Goal: Information Seeking & Learning: Learn about a topic

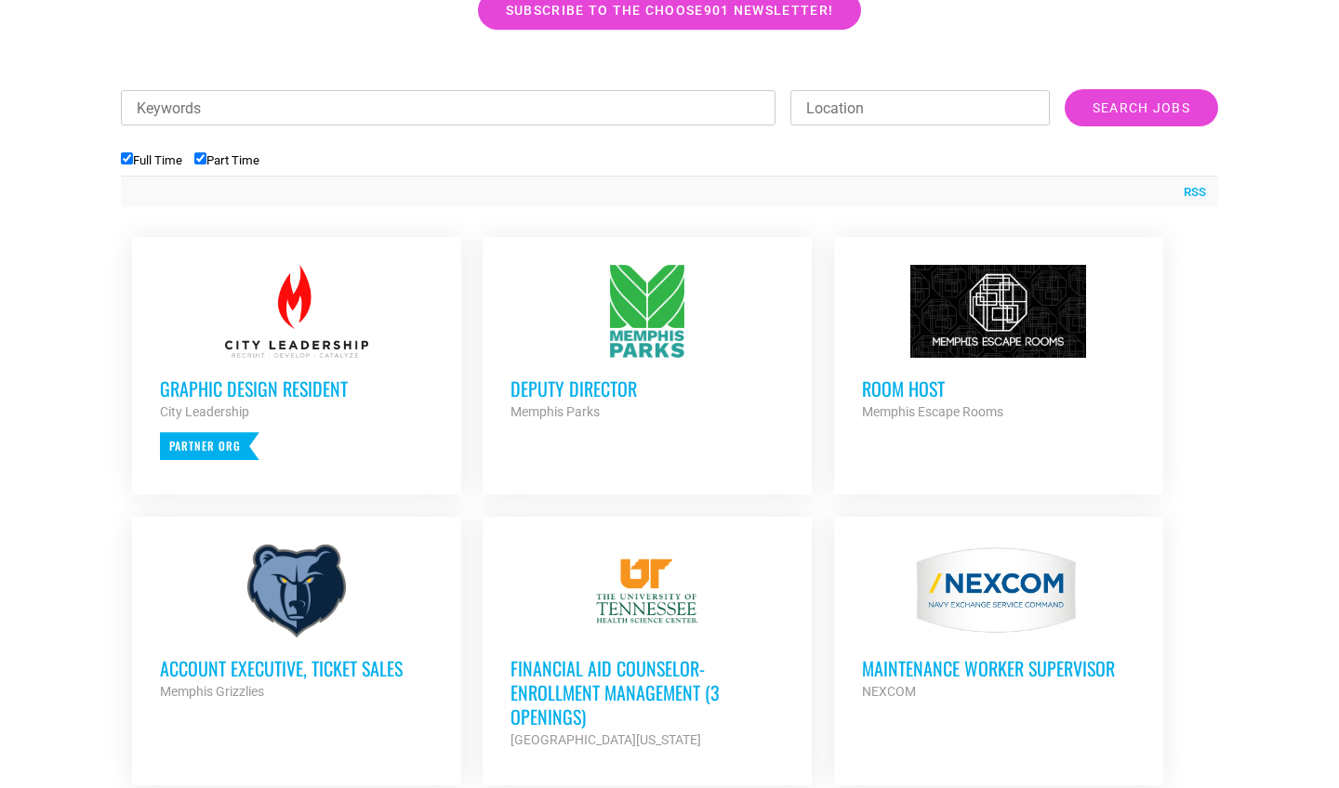
scroll to position [627, 0]
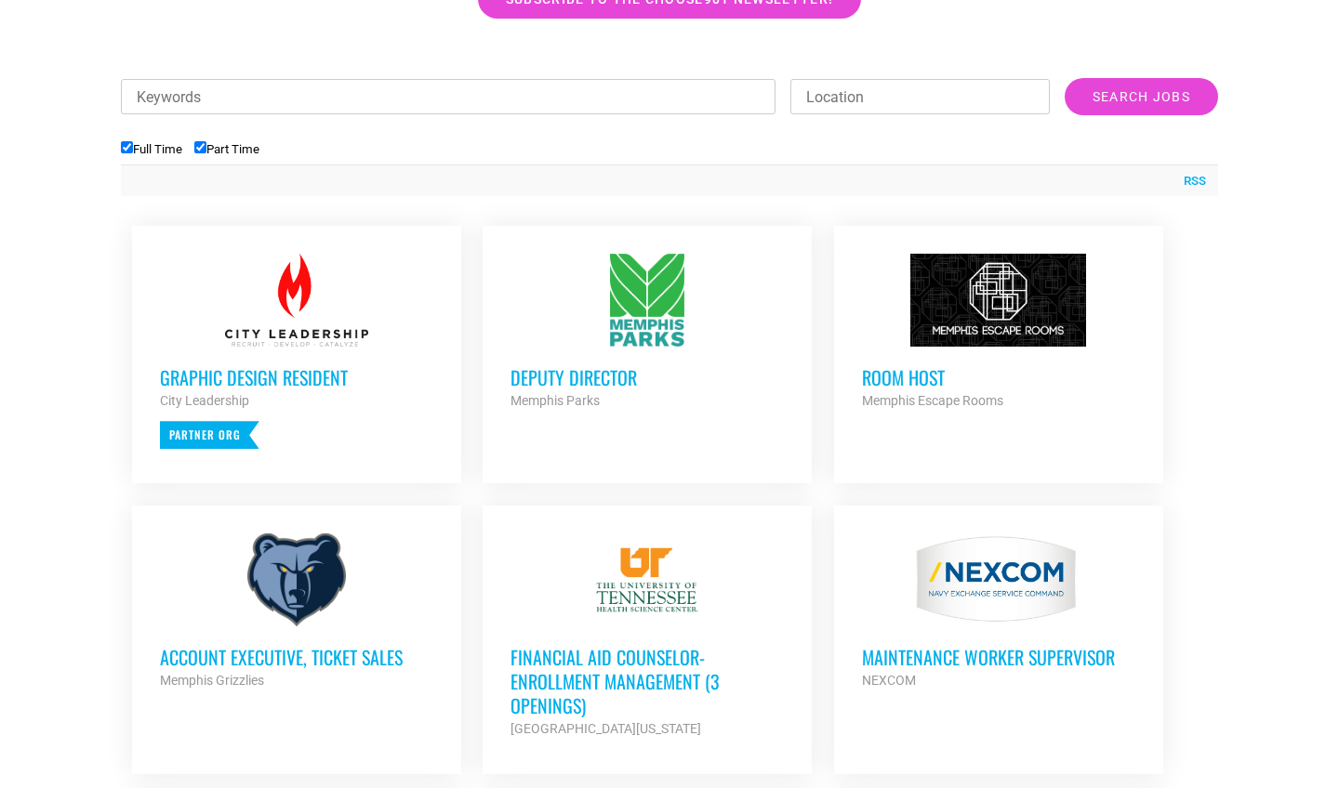
click at [206, 144] on input "Part Time" at bounding box center [200, 147] width 12 height 12
checkbox input "false"
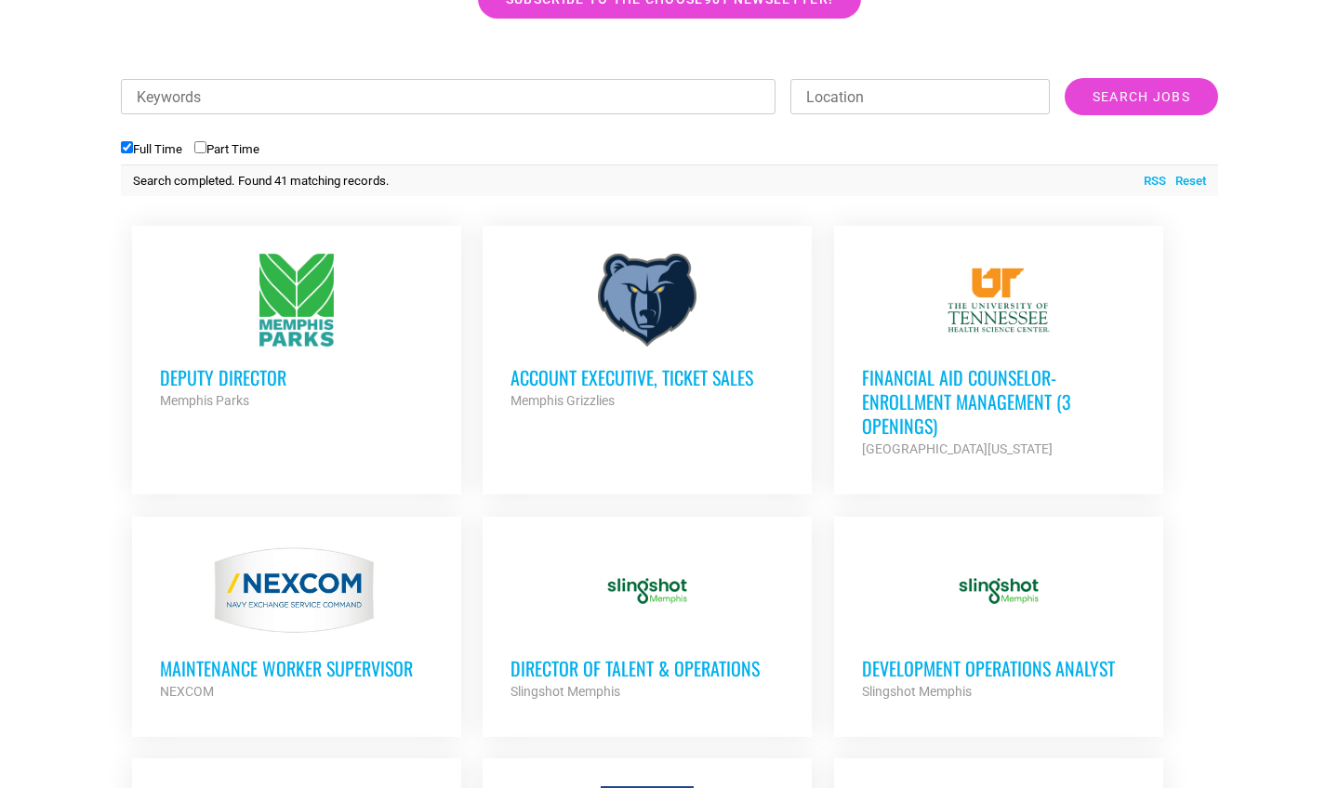
click at [686, 370] on h3 "Account Executive, Ticket Sales" at bounding box center [646, 377] width 273 height 24
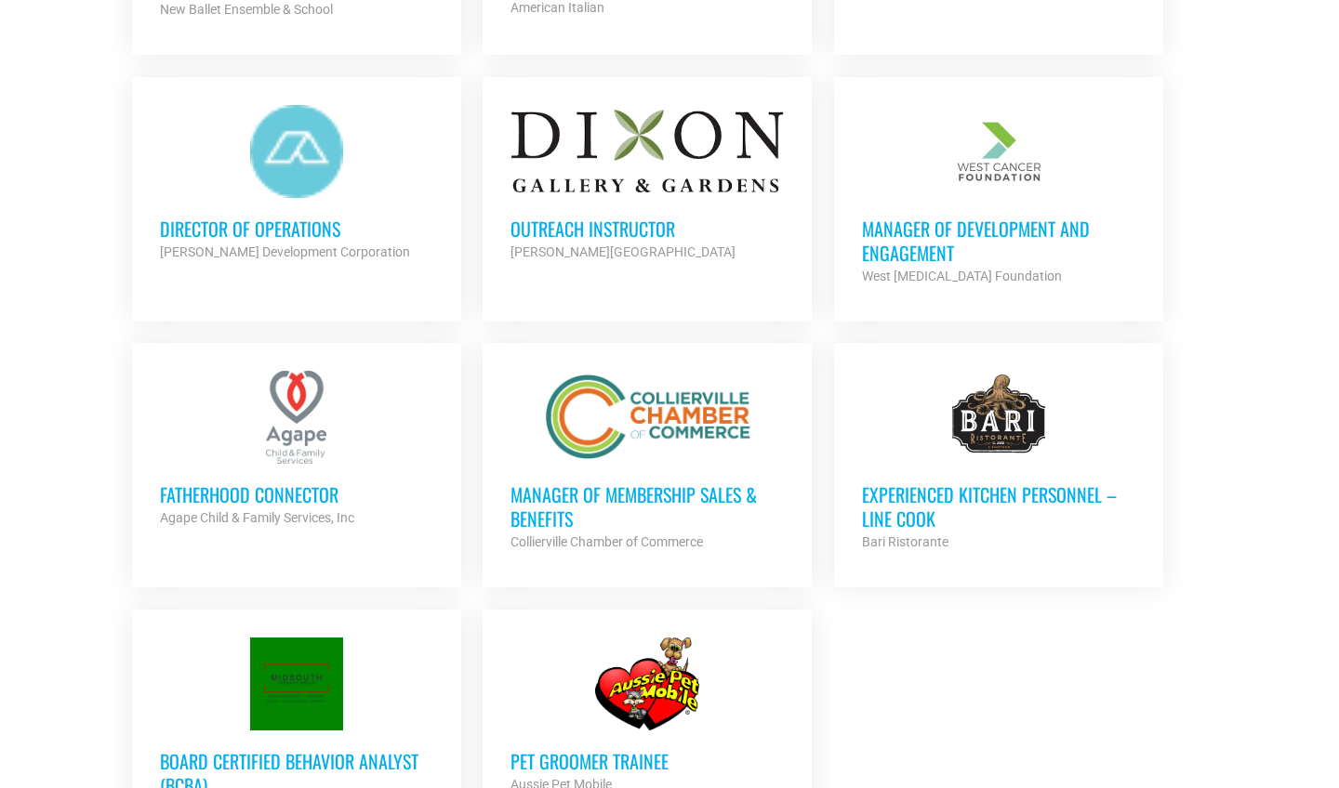
scroll to position [1819, 0]
click at [724, 399] on div at bounding box center [646, 416] width 273 height 93
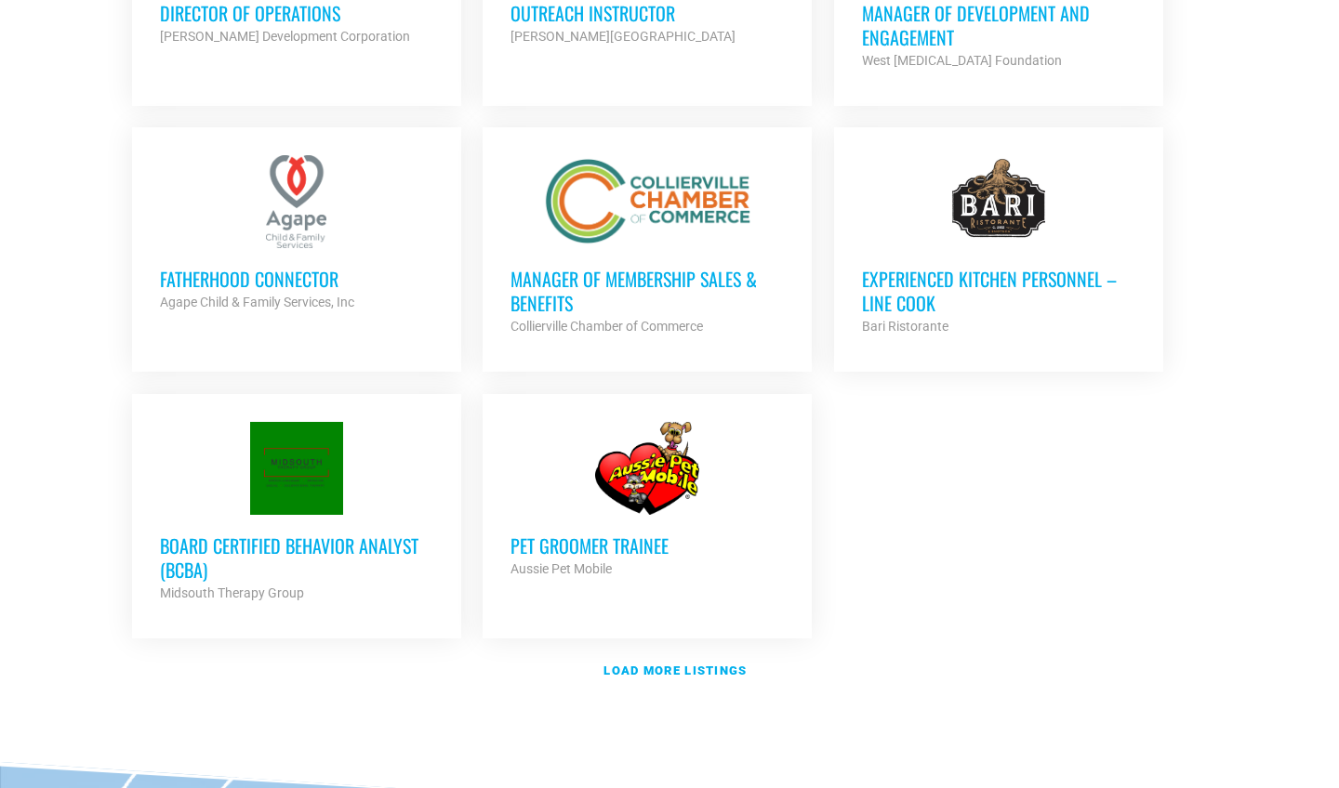
scroll to position [2045, 0]
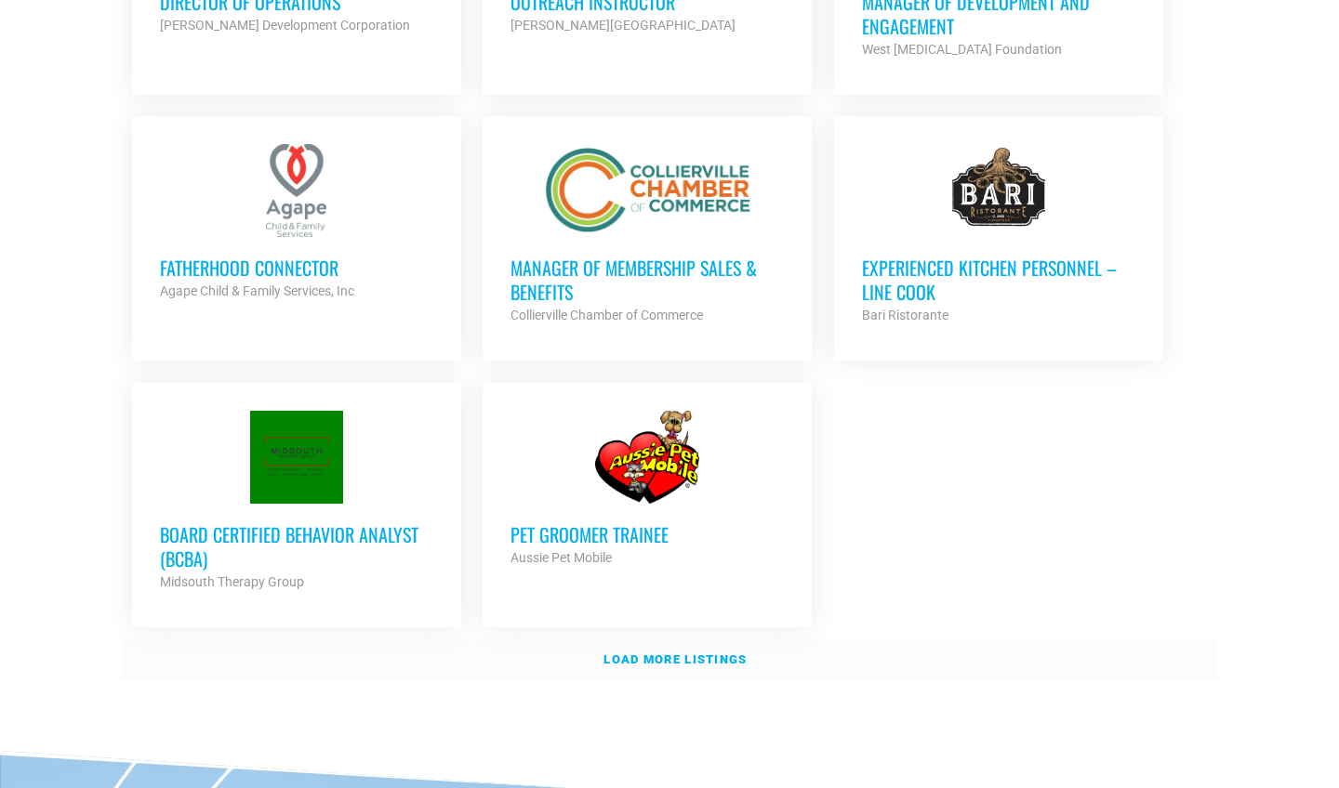
click at [680, 653] on strong "Load more listings" at bounding box center [674, 660] width 143 height 14
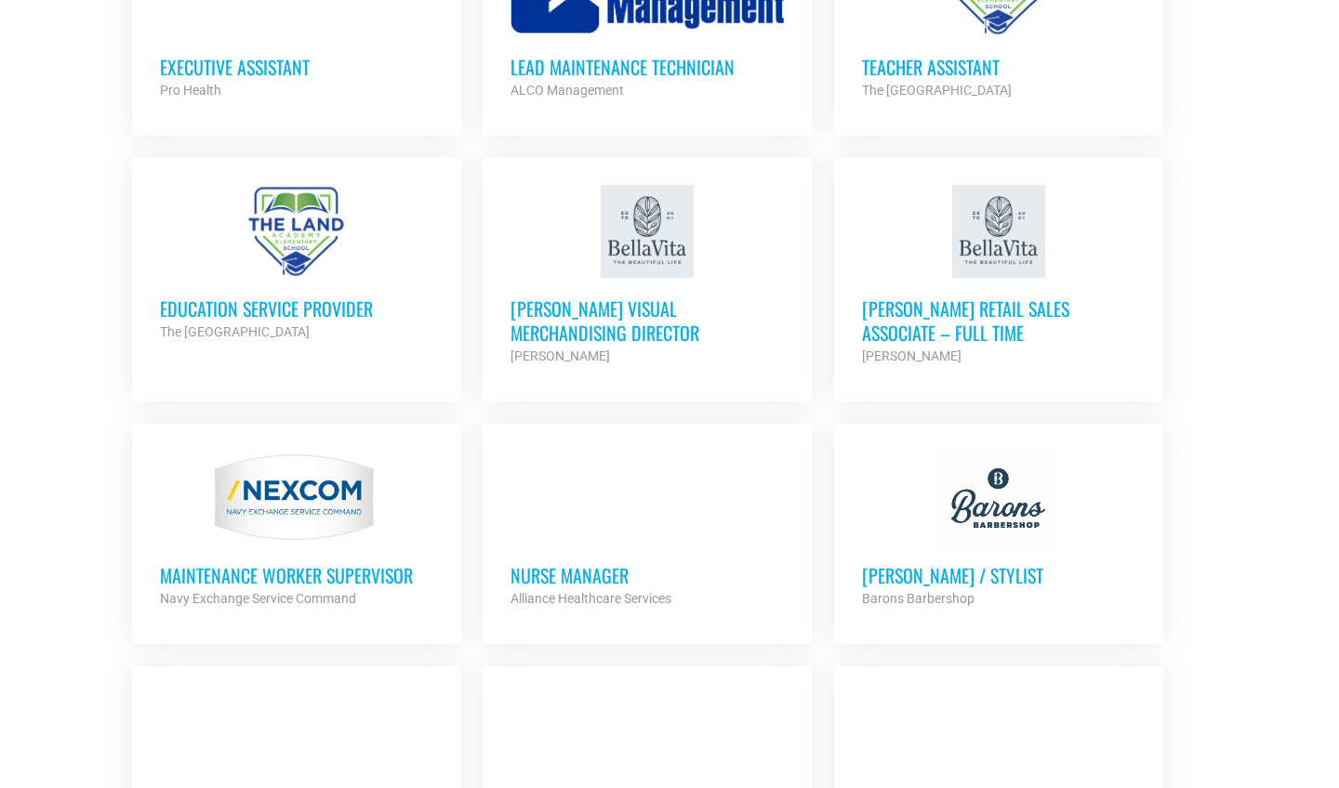
scroll to position [3096, 0]
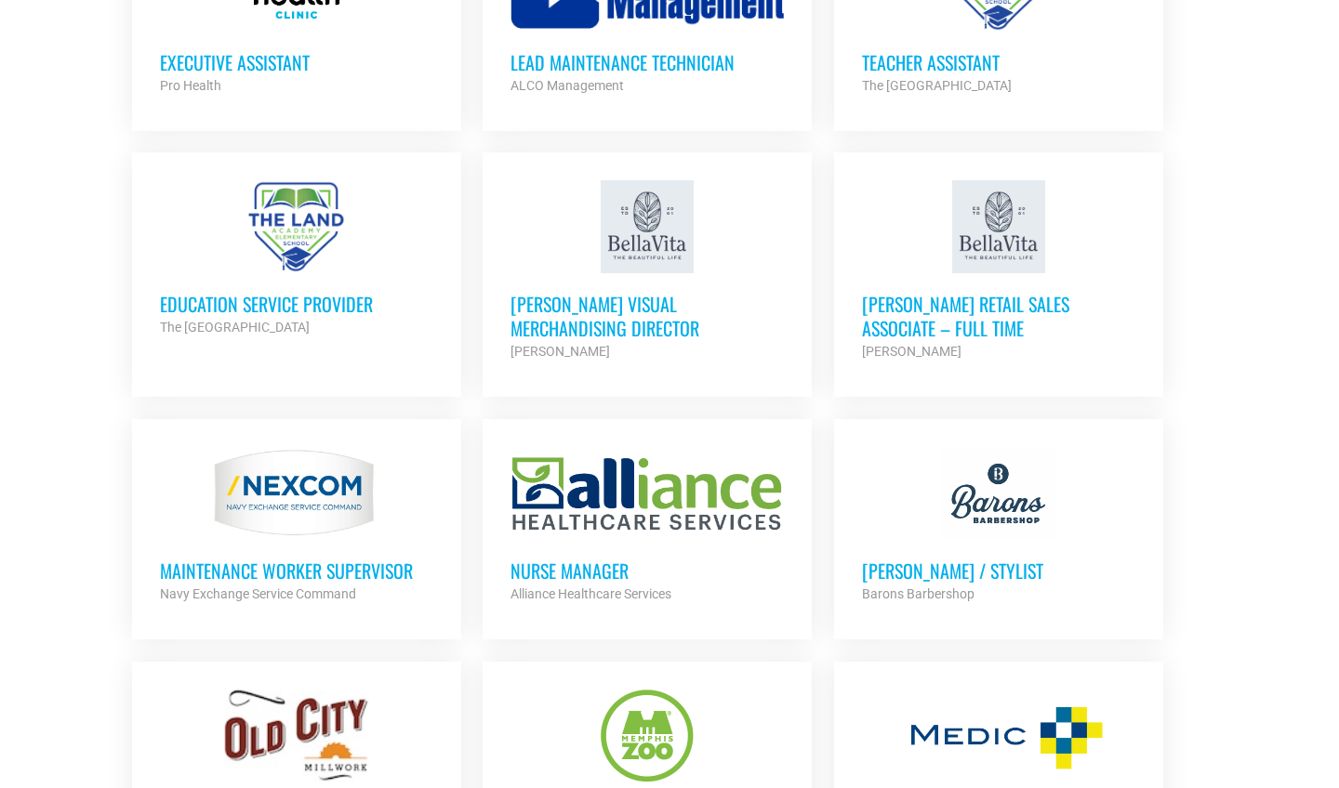
click at [917, 292] on h3 "Bella Vita Retail Sales Associate – Full Time" at bounding box center [998, 316] width 273 height 48
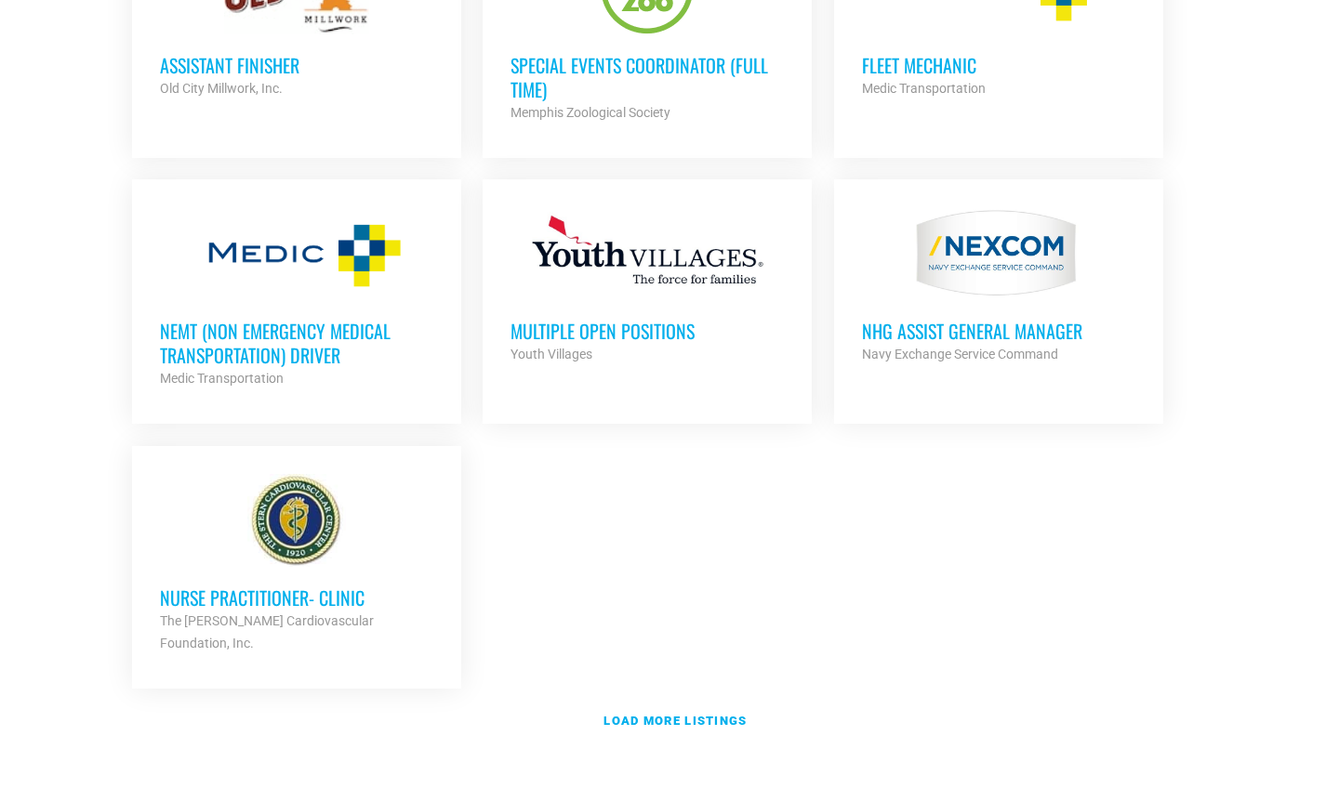
scroll to position [3846, 0]
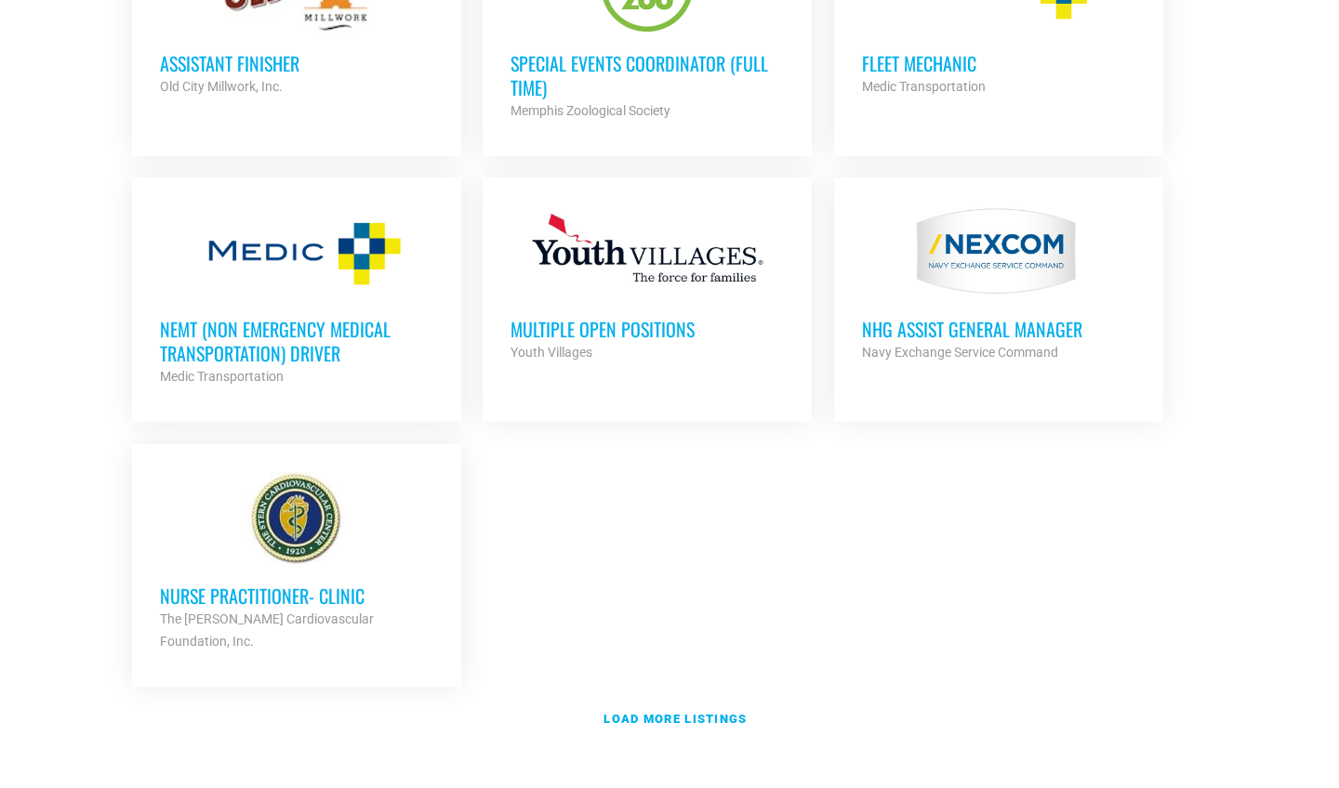
click at [643, 317] on h3 "Multiple Open Positions" at bounding box center [646, 329] width 273 height 24
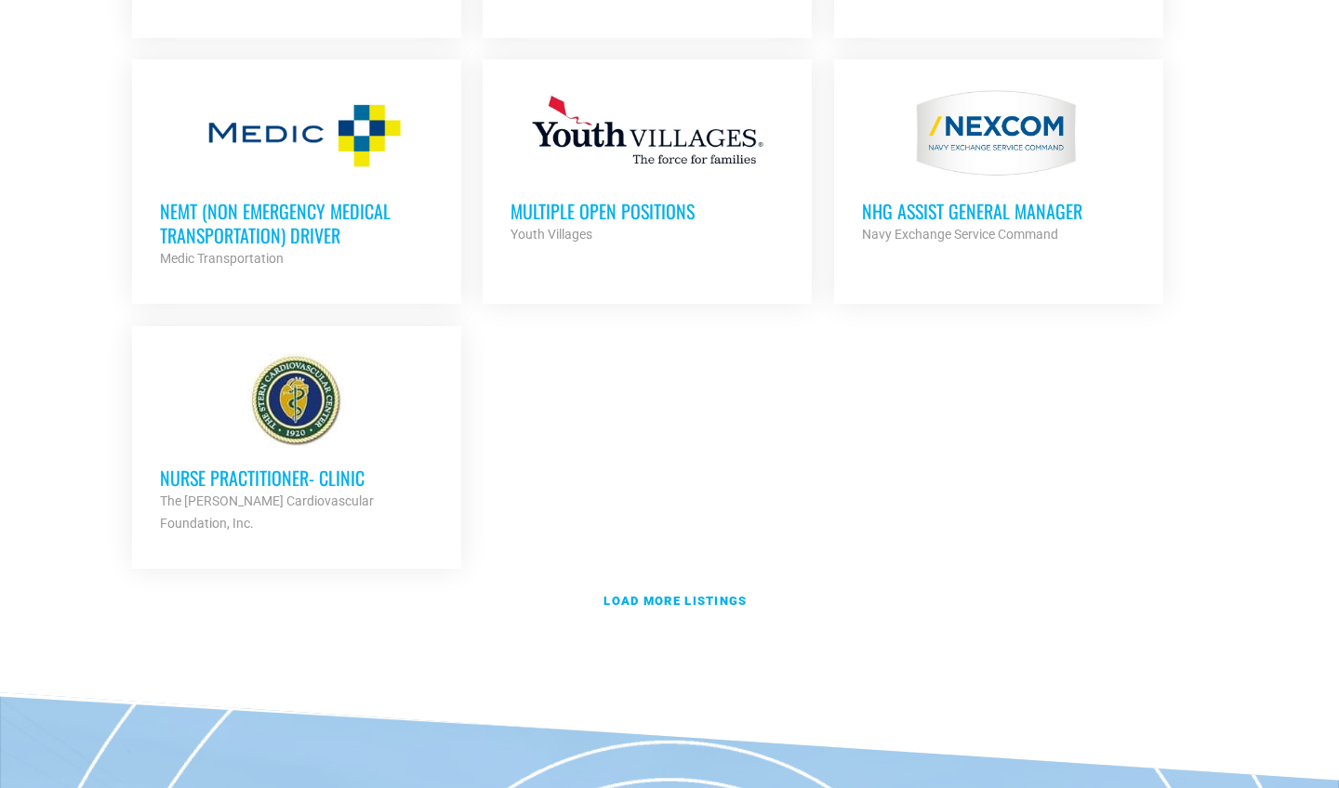
scroll to position [4014, 0]
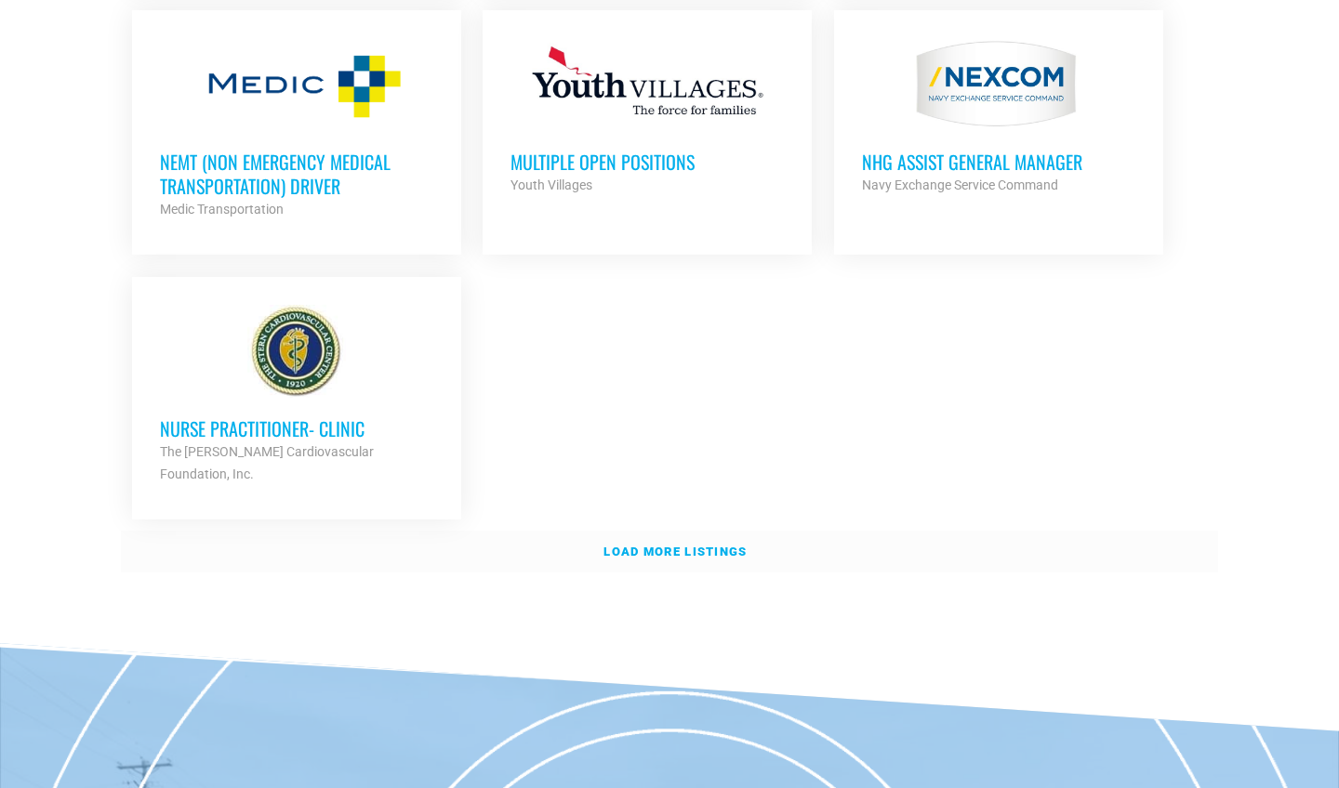
click at [685, 531] on link "Load more listings" at bounding box center [669, 552] width 1097 height 43
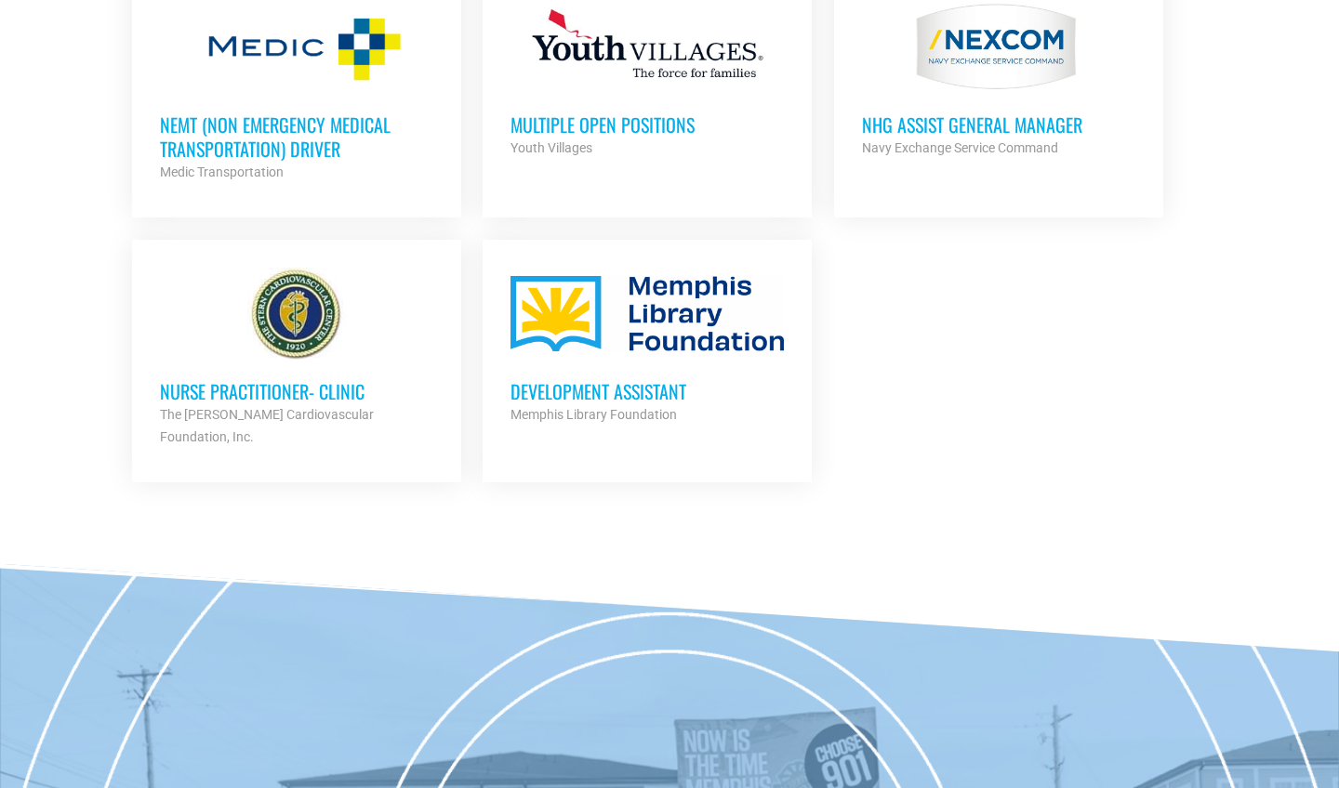
scroll to position [4052, 0]
click at [649, 378] on h3 "Development Assistant" at bounding box center [646, 390] width 273 height 24
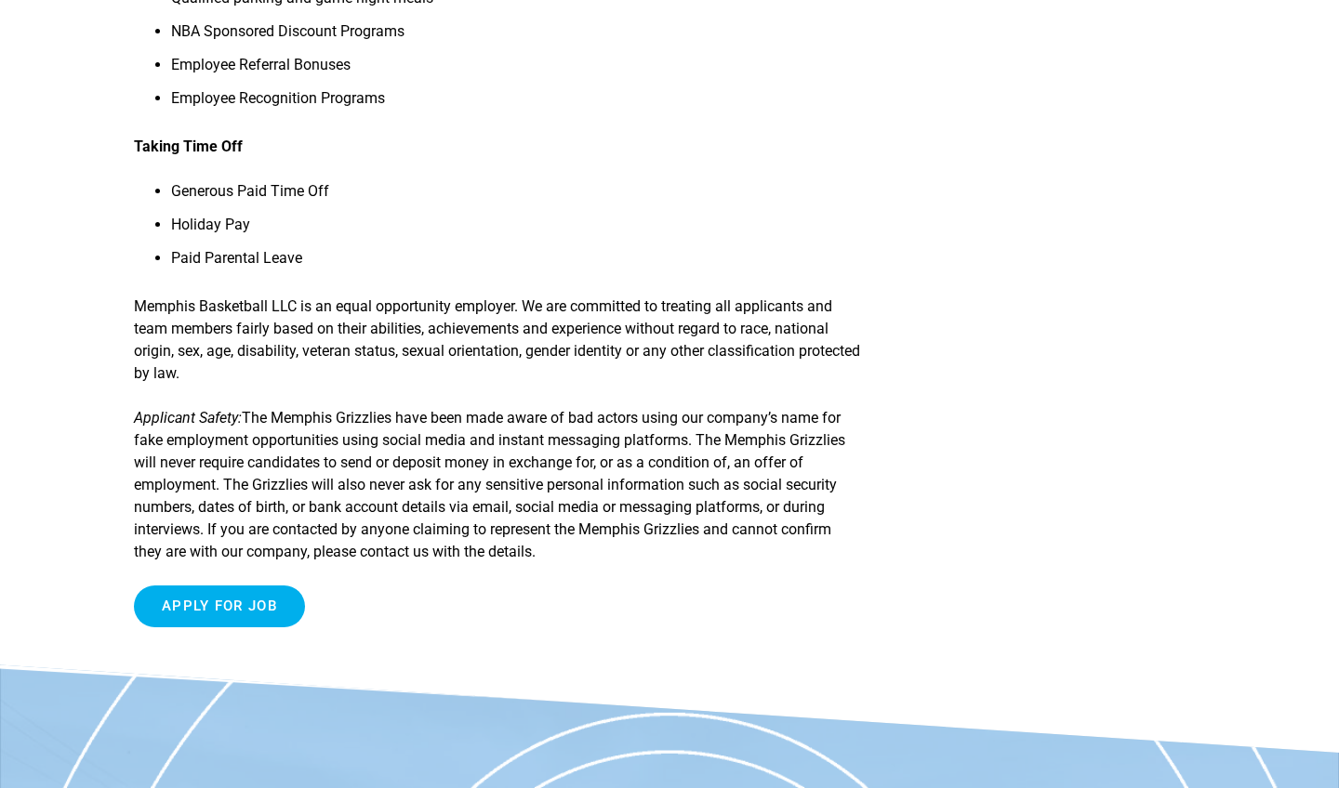
scroll to position [2076, 0]
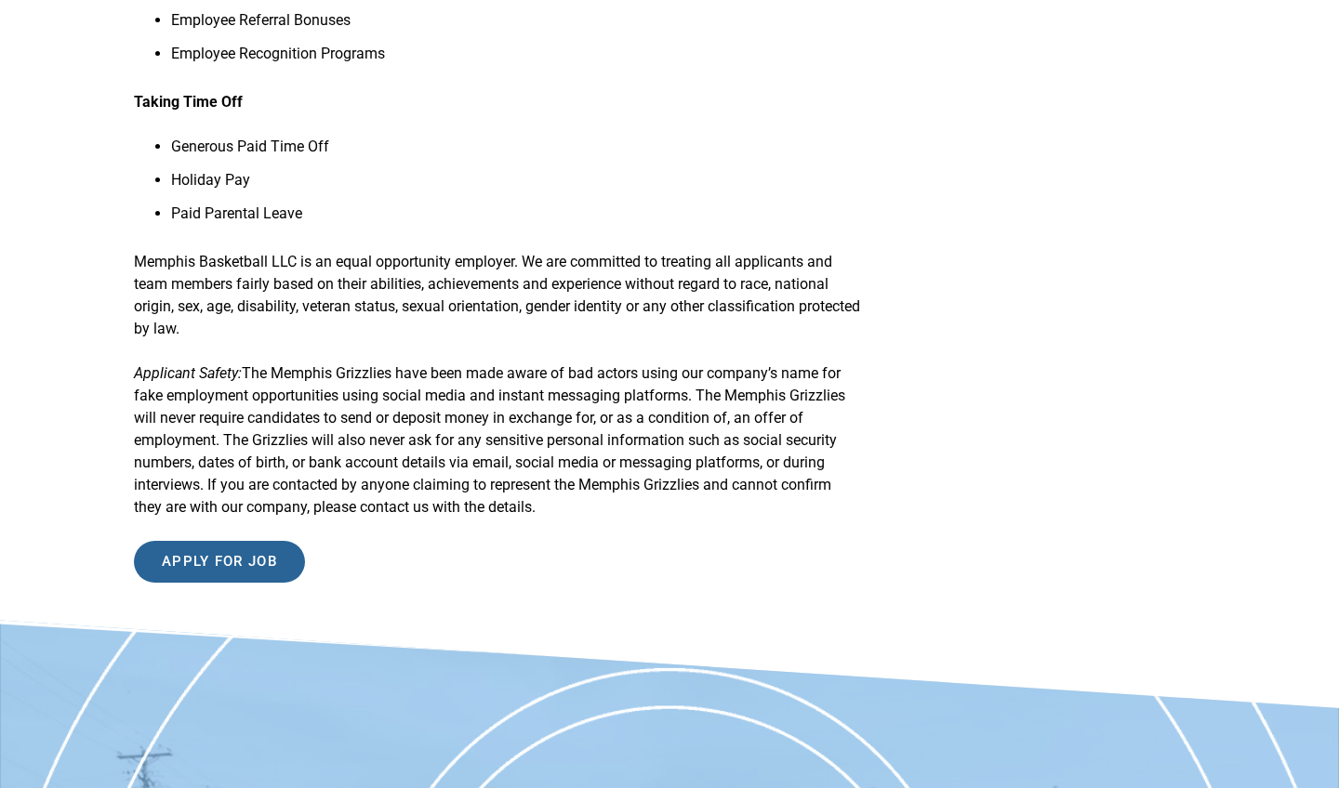
click at [259, 583] on input "Apply for job" at bounding box center [219, 562] width 171 height 42
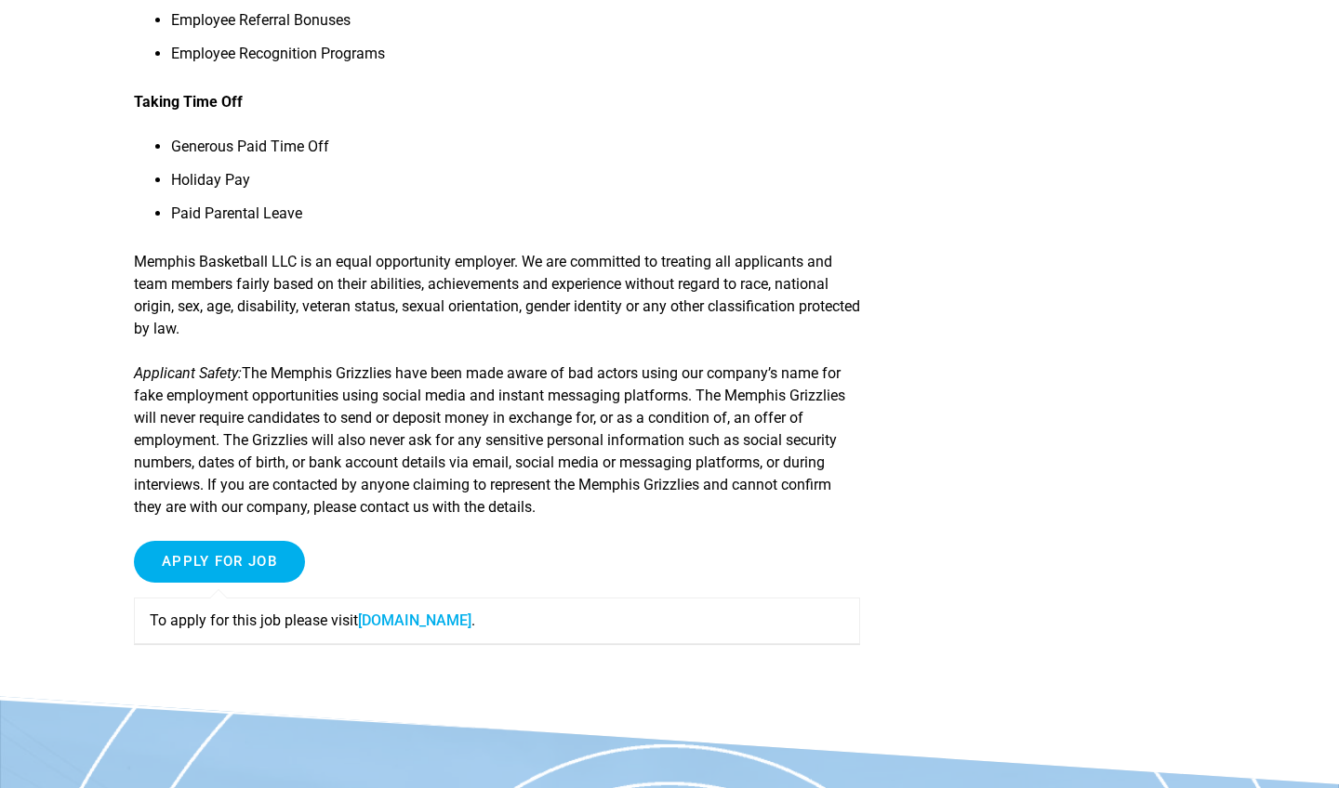
click at [439, 629] on link "[DOMAIN_NAME]" at bounding box center [414, 621] width 113 height 18
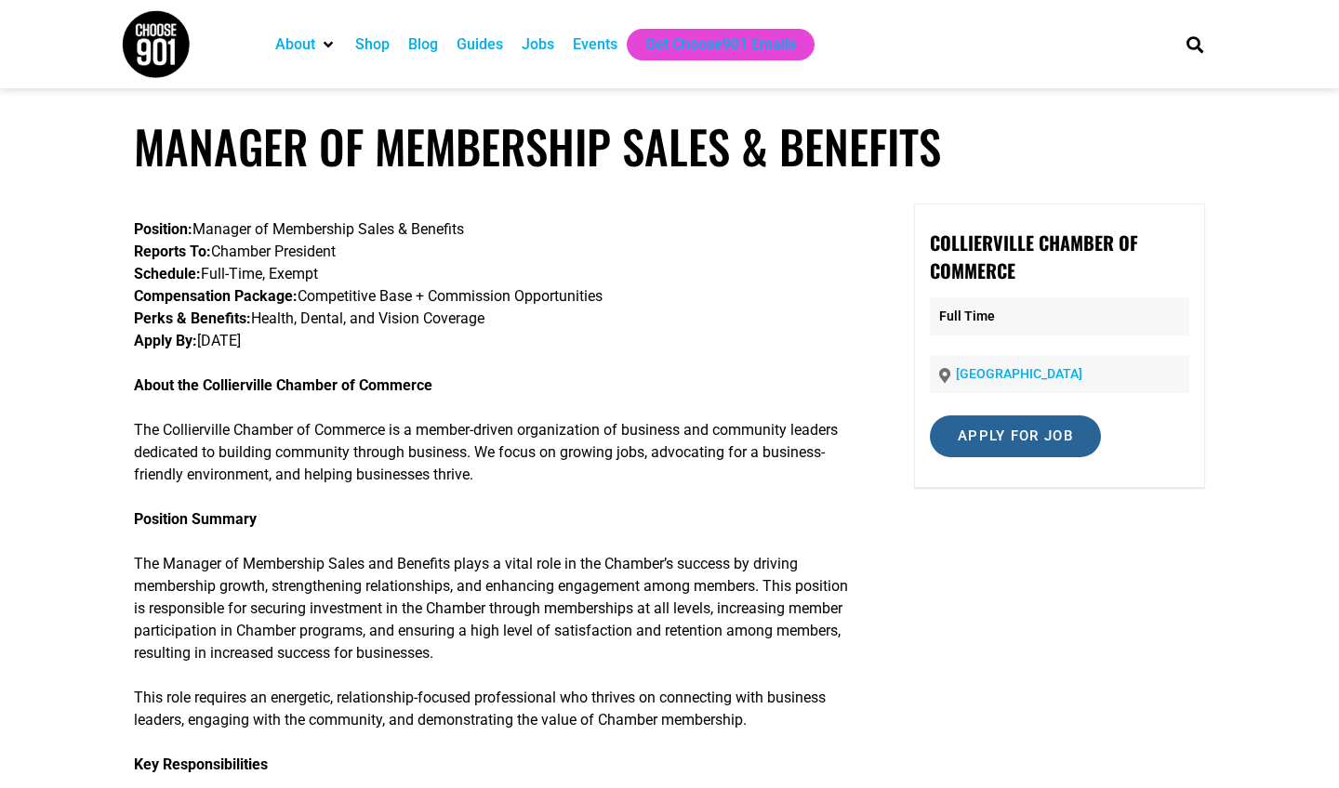
click at [1020, 436] on input "Apply for job" at bounding box center [1015, 437] width 171 height 42
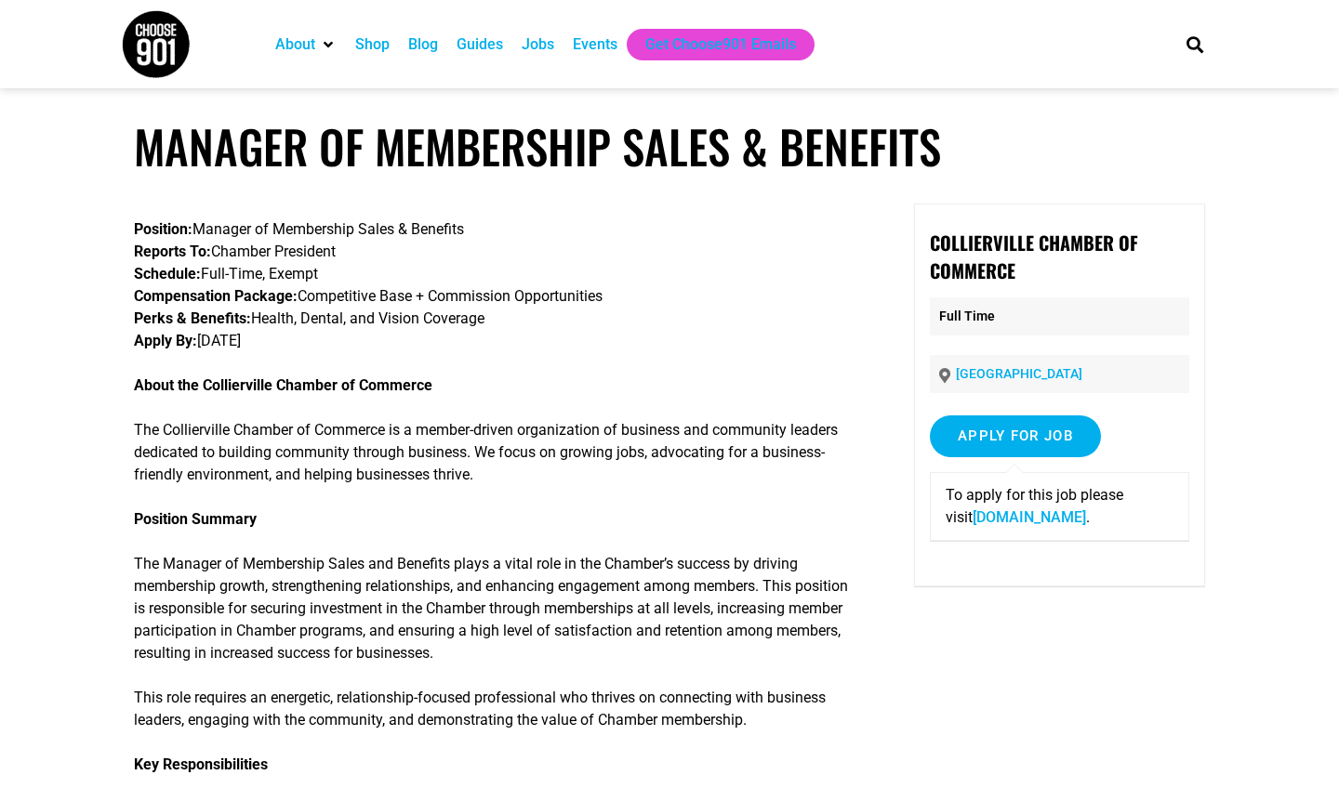
click at [1023, 516] on link "[DOMAIN_NAME]" at bounding box center [1029, 518] width 113 height 18
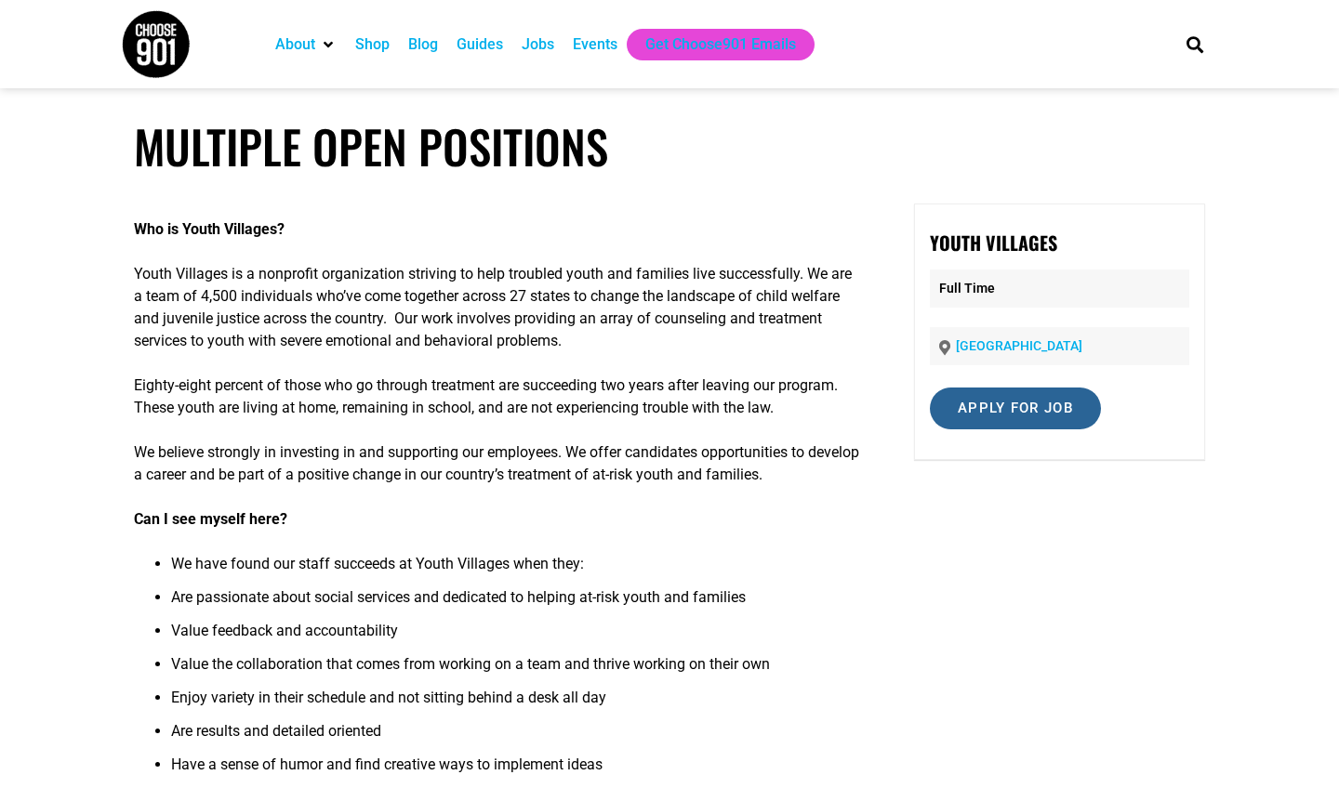
click at [1059, 404] on input "Apply for job" at bounding box center [1015, 409] width 171 height 42
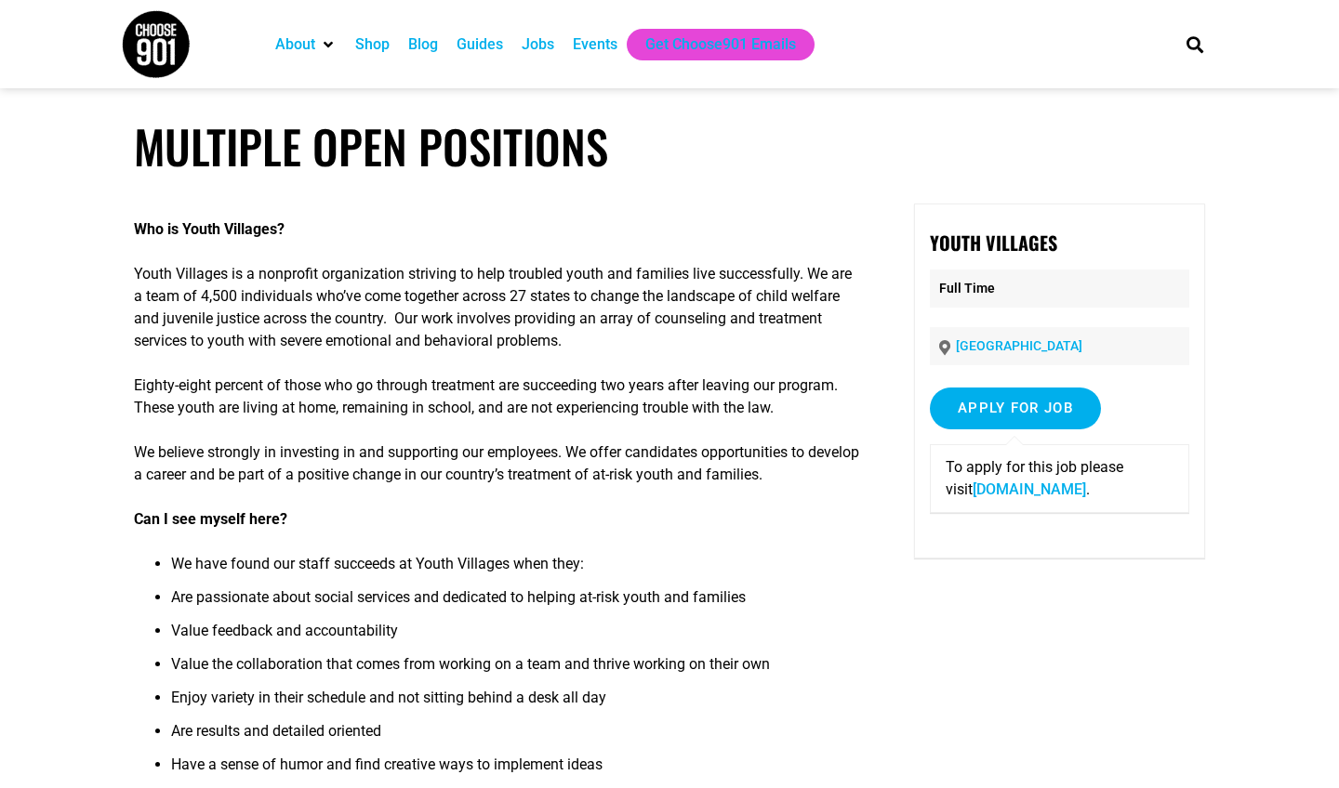
click at [1035, 493] on link "careers-youthvillages.icims.com" at bounding box center [1029, 490] width 113 height 18
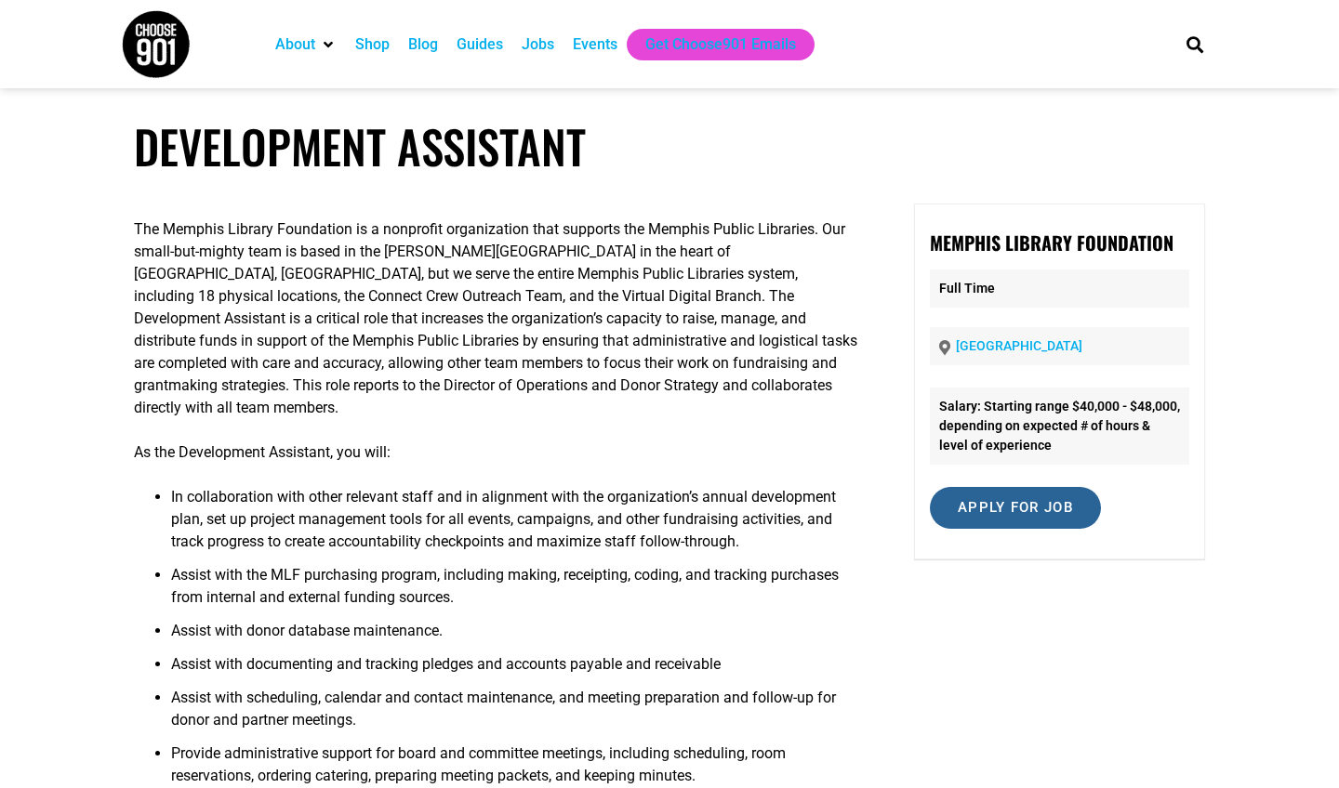
click at [1046, 507] on input "Apply for job" at bounding box center [1015, 508] width 171 height 42
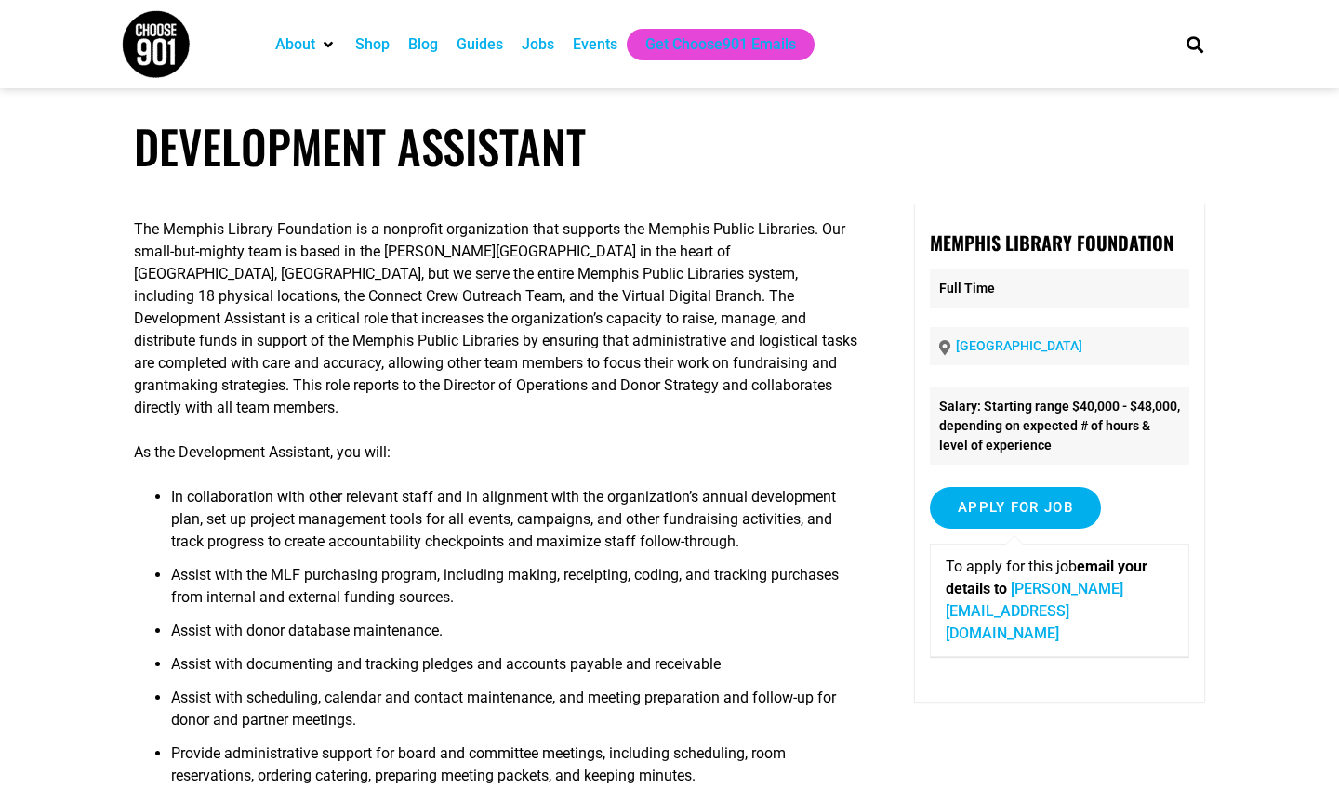
click at [1058, 607] on link "christine@memphislibraryfoundation.org" at bounding box center [1035, 611] width 178 height 62
